Goal: Task Accomplishment & Management: Use online tool/utility

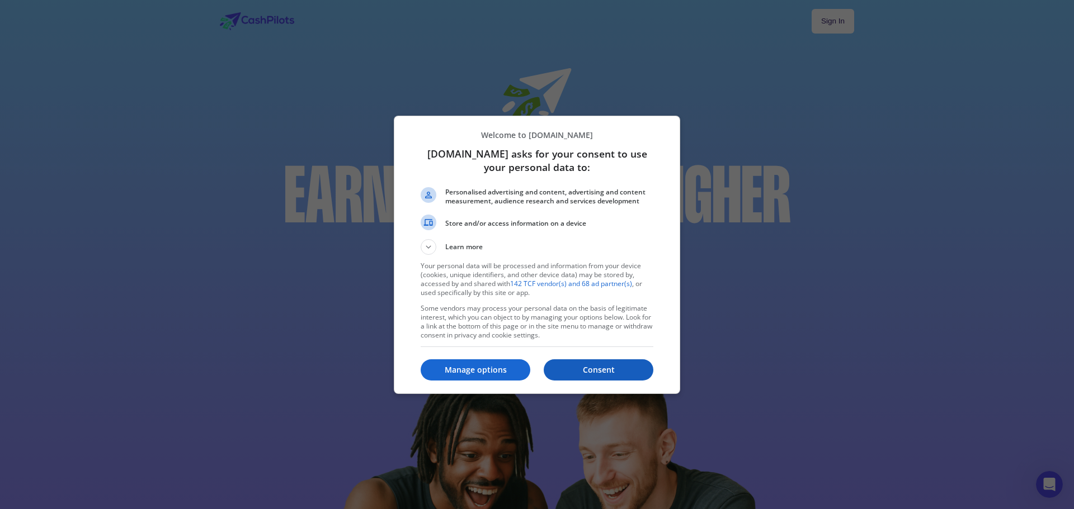
click at [608, 372] on p "Consent" at bounding box center [599, 370] width 110 height 11
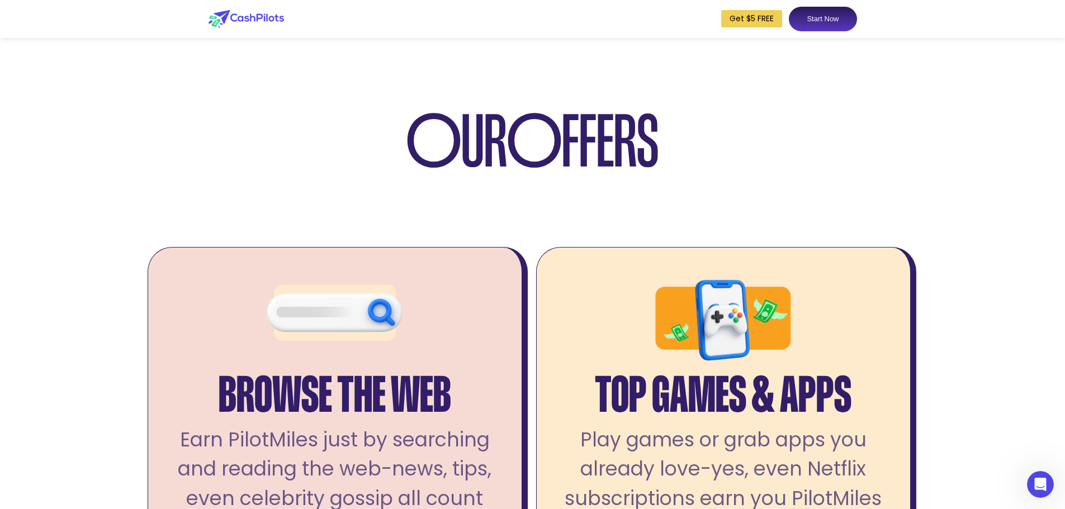
scroll to position [2181, 0]
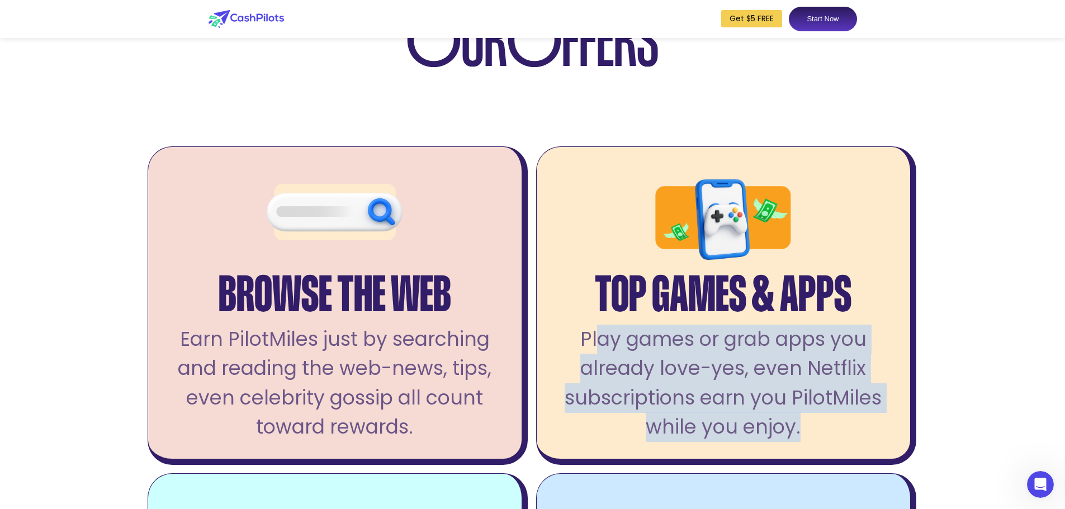
drag, startPoint x: 608, startPoint y: 378, endPoint x: 894, endPoint y: 476, distance: 302.6
click at [896, 465] on div "Top Games & Apps Play games or grab apps you already love-yes, even Netflix sub…" at bounding box center [726, 306] width 380 height 319
click at [891, 442] on div "Play games or grab apps you already love-yes, even Netflix subscriptions earn y…" at bounding box center [724, 383] width 340 height 117
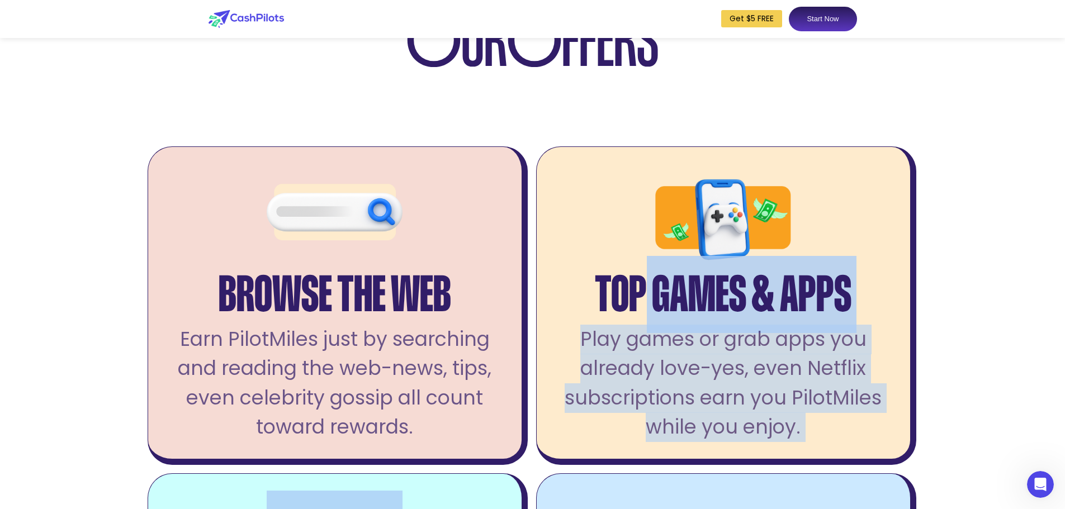
drag, startPoint x: 880, startPoint y: 470, endPoint x: 644, endPoint y: 343, distance: 267.5
click at [645, 345] on div "Top Games & Apps Play games or grab apps you already love-yes, even Netflix sub…" at bounding box center [726, 306] width 380 height 319
click at [644, 309] on div "Top Games & Apps" at bounding box center [723, 282] width 257 height 53
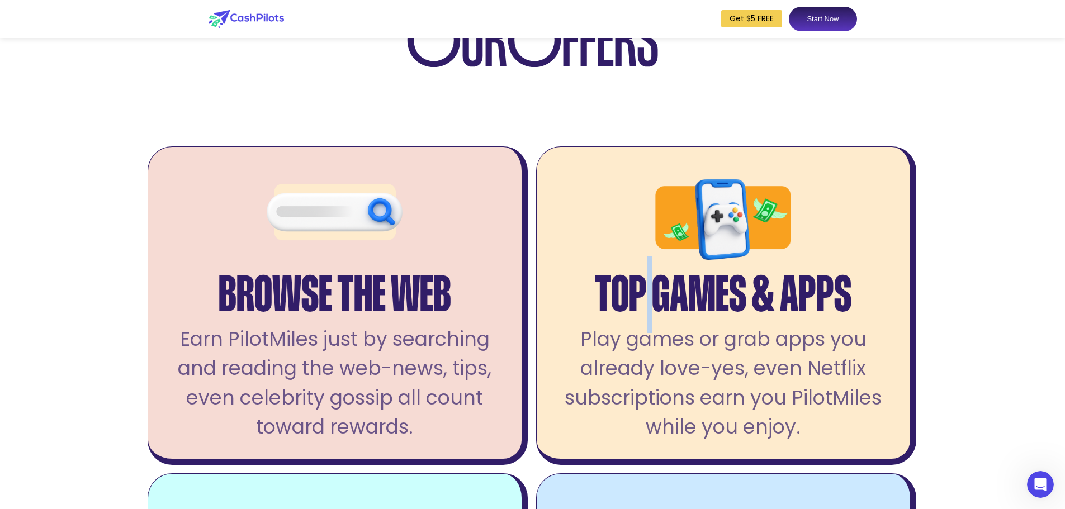
click at [644, 309] on div "Top Games & Apps" at bounding box center [723, 282] width 257 height 53
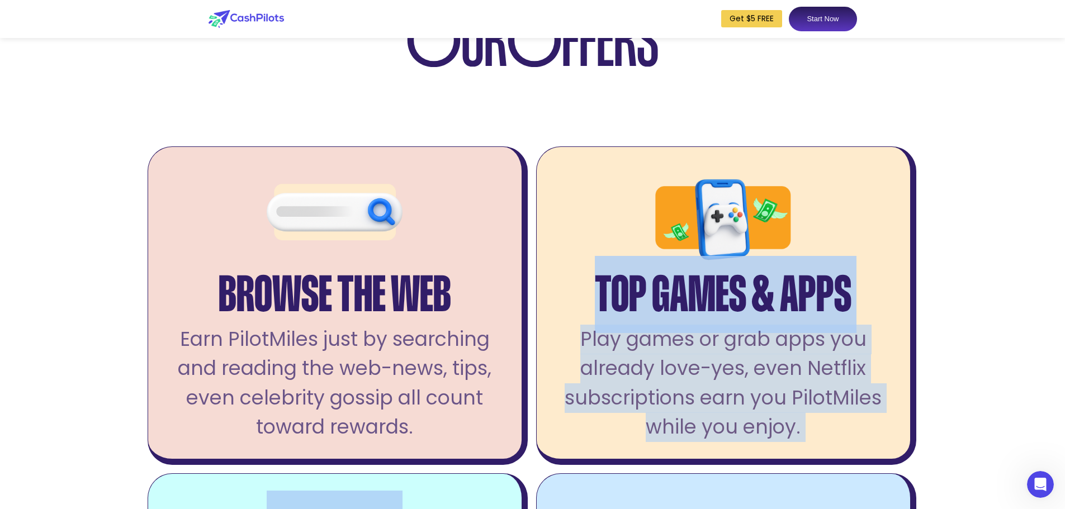
drag, startPoint x: 644, startPoint y: 343, endPoint x: 727, endPoint y: 414, distance: 109.1
click at [727, 414] on div "Top Games & Apps Play games or grab apps you already love-yes, even Netflix sub…" at bounding box center [726, 306] width 380 height 319
click at [727, 414] on div "Play games or grab apps you already love-yes, even Netflix subscriptions earn y…" at bounding box center [724, 383] width 340 height 117
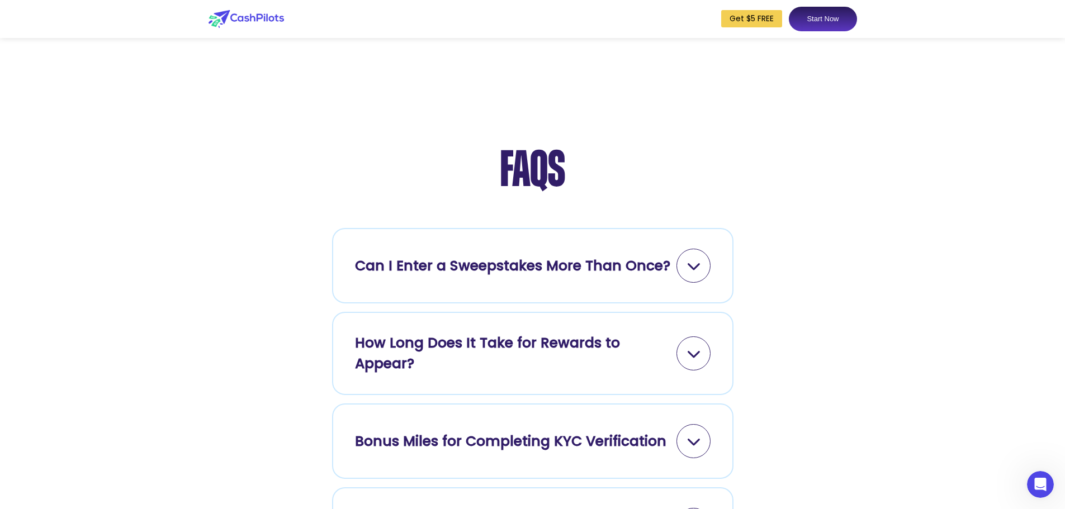
scroll to position [4810, 0]
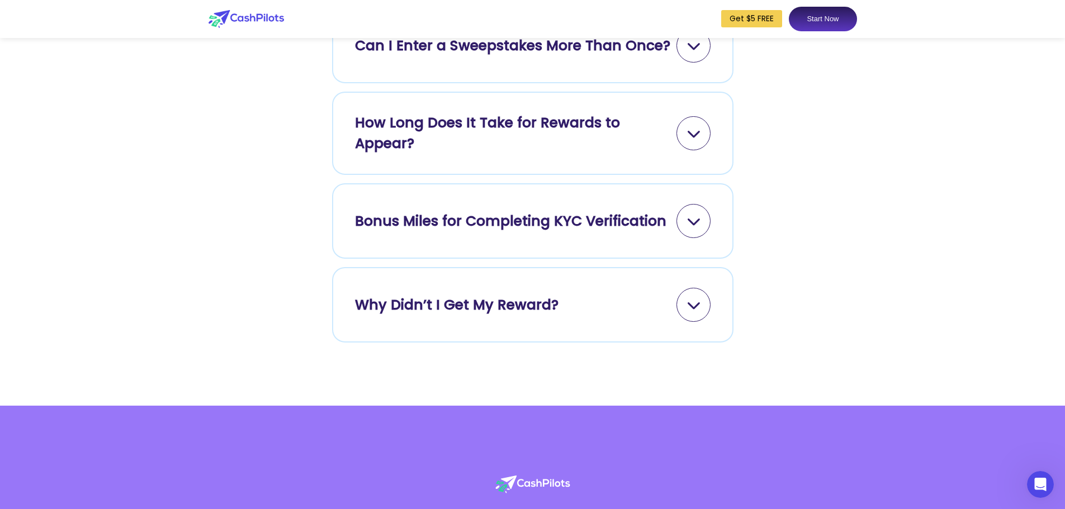
click at [697, 140] on icon at bounding box center [694, 133] width 14 height 14
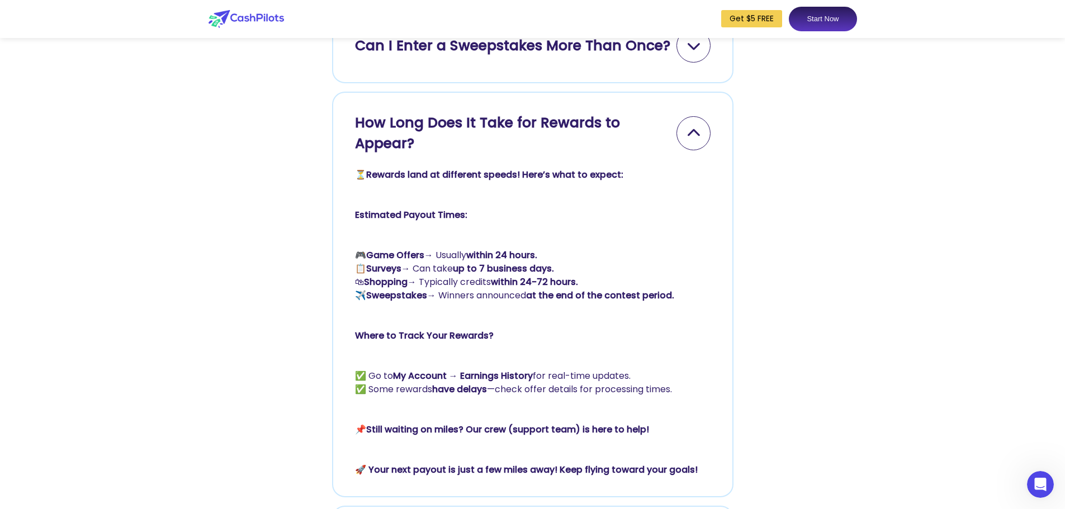
click at [697, 140] on icon at bounding box center [694, 133] width 14 height 14
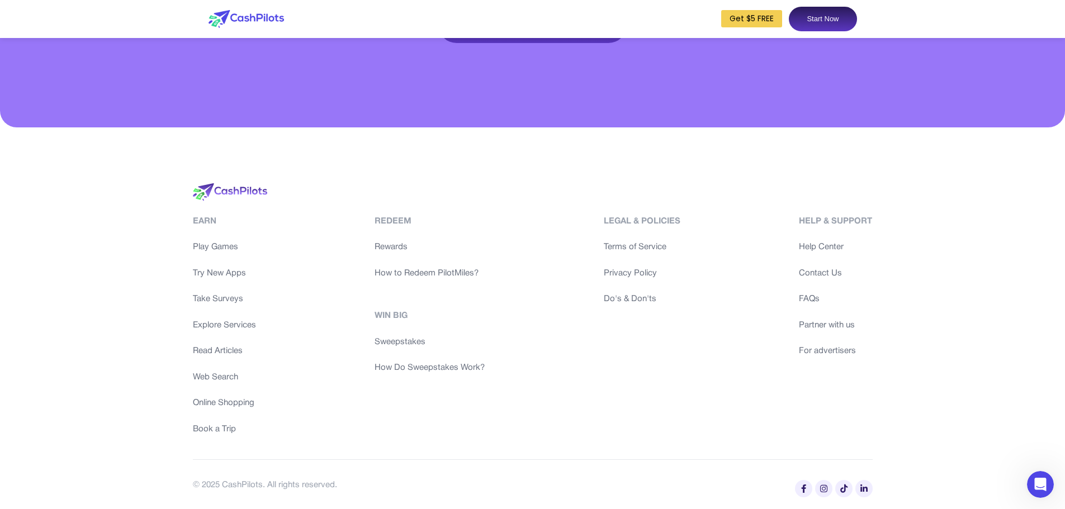
scroll to position [5496, 0]
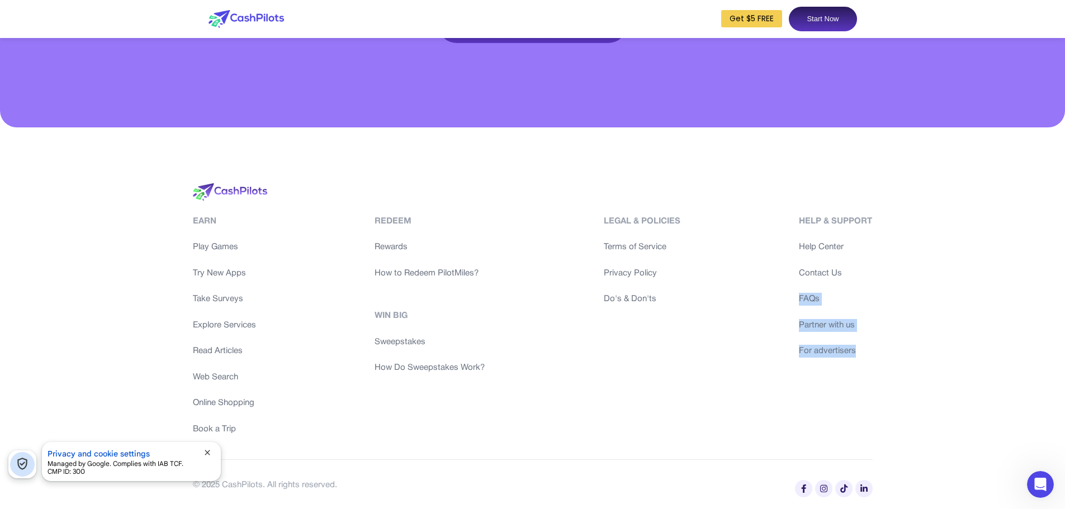
drag, startPoint x: 973, startPoint y: 295, endPoint x: 947, endPoint y: 367, distance: 77.1
click at [844, 324] on link "Partner with us" at bounding box center [835, 325] width 73 height 13
drag, startPoint x: 912, startPoint y: 242, endPoint x: 935, endPoint y: 361, distance: 120.9
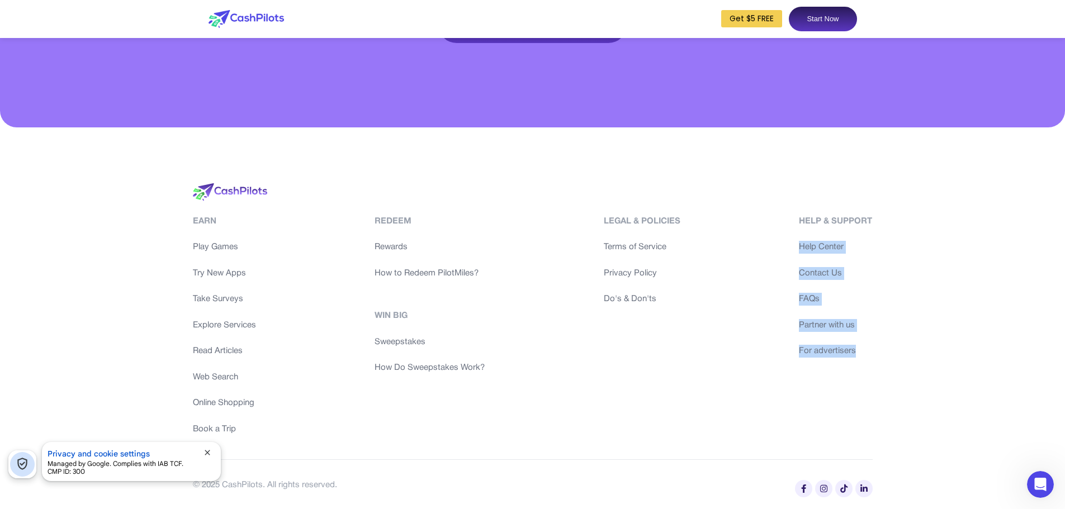
click at [858, 355] on link "For advertisers" at bounding box center [835, 351] width 73 height 13
click at [233, 296] on link "Take Surveys" at bounding box center [224, 299] width 63 height 13
